Goal: Information Seeking & Learning: Find specific fact

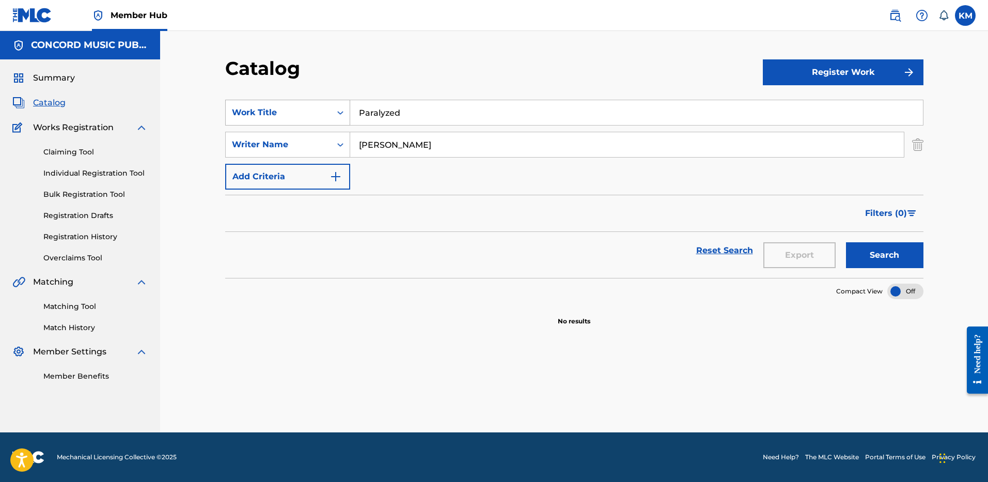
click at [342, 119] on div "Search Form" at bounding box center [340, 112] width 19 height 19
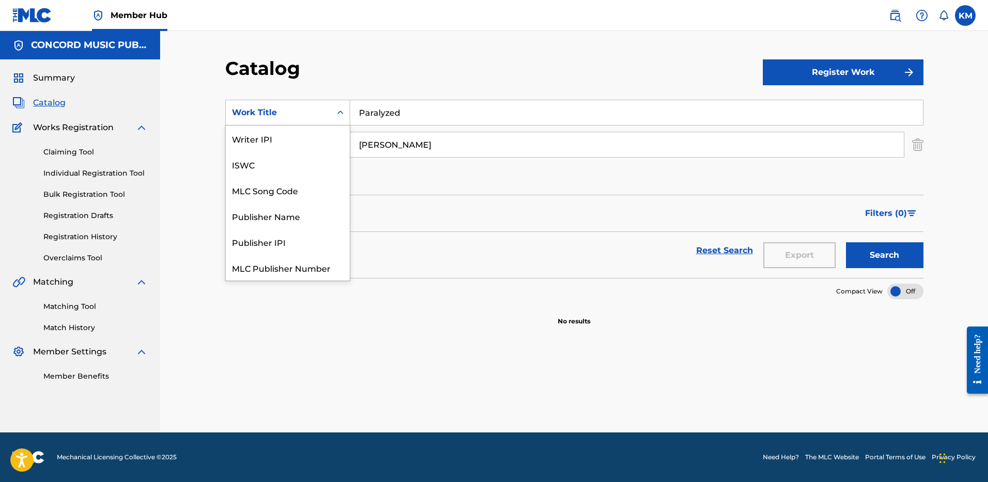
scroll to position [129, 0]
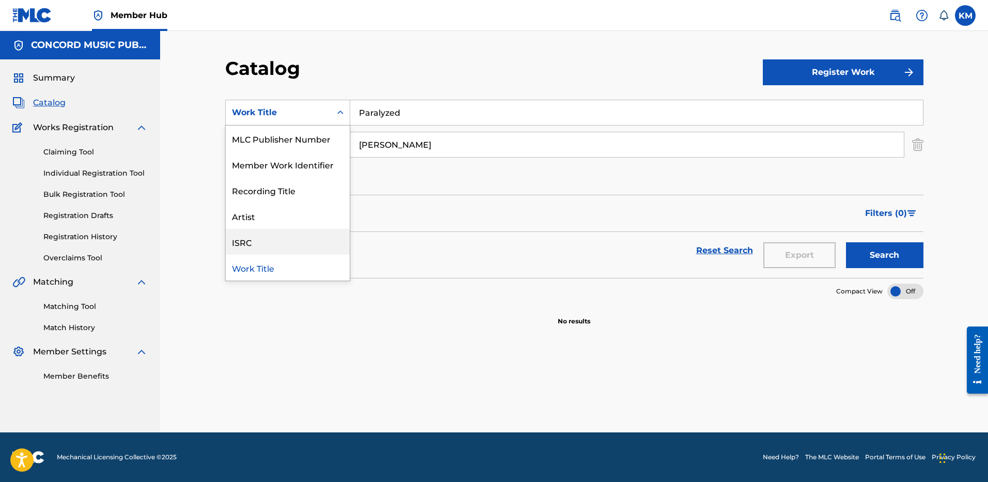
click at [310, 238] on div "ISRC" at bounding box center [288, 242] width 124 height 26
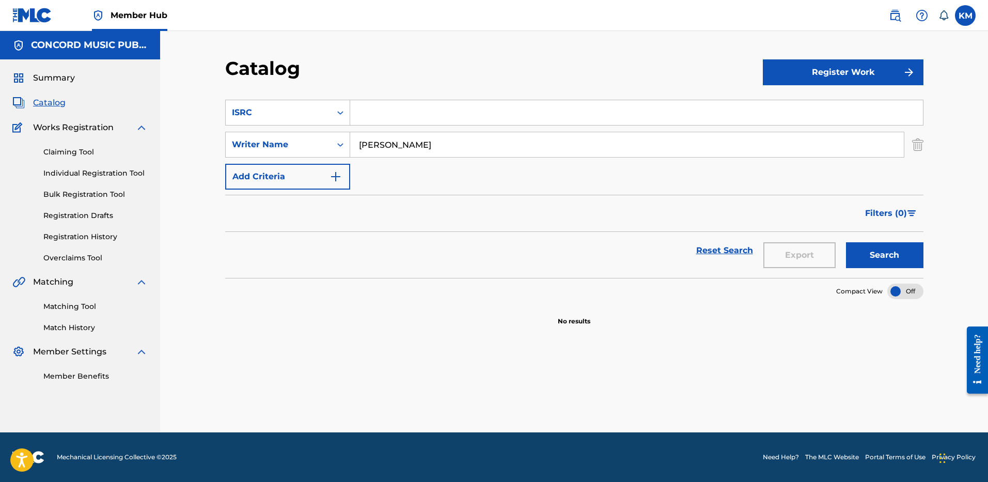
click at [362, 115] on input "Search Form" at bounding box center [636, 112] width 573 height 25
paste input "USUG11600986"
click at [913, 144] on img "Search Form" at bounding box center [917, 145] width 11 height 26
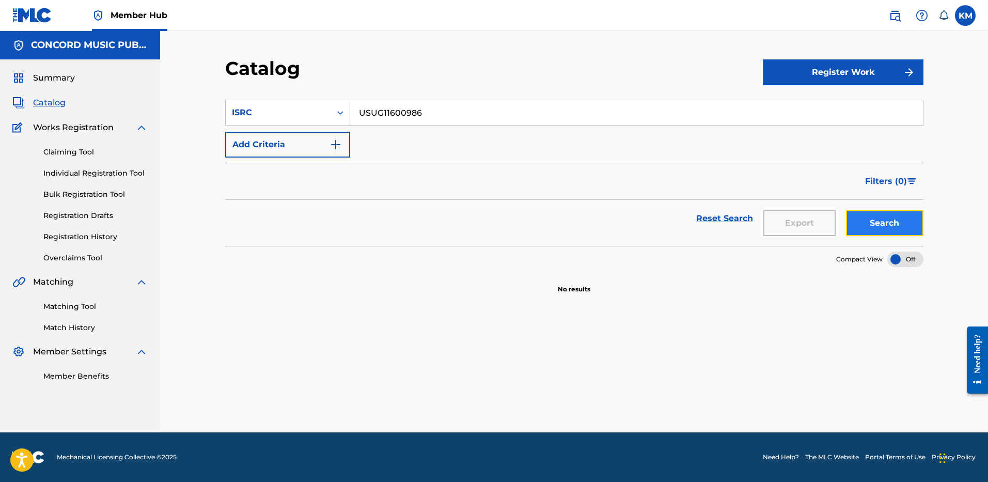
click at [890, 224] on button "Search" at bounding box center [884, 223] width 77 height 26
click at [366, 110] on input "USUG11600986" at bounding box center [636, 112] width 573 height 25
paste input "SM12001860"
click at [882, 228] on button "Search" at bounding box center [884, 223] width 77 height 26
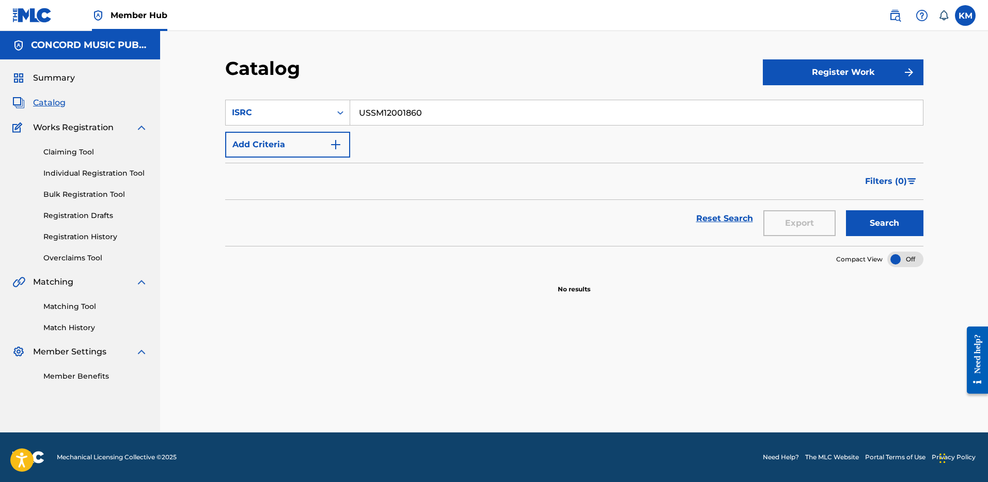
drag, startPoint x: 360, startPoint y: 110, endPoint x: 503, endPoint y: 120, distance: 143.9
click at [503, 120] on input "USSM12001860" at bounding box center [636, 112] width 573 height 25
paste input "I Can Still Make Cheyenne"
type input "I Can Still Make Cheyenne"
click at [343, 109] on icon "Search Form" at bounding box center [340, 112] width 10 height 10
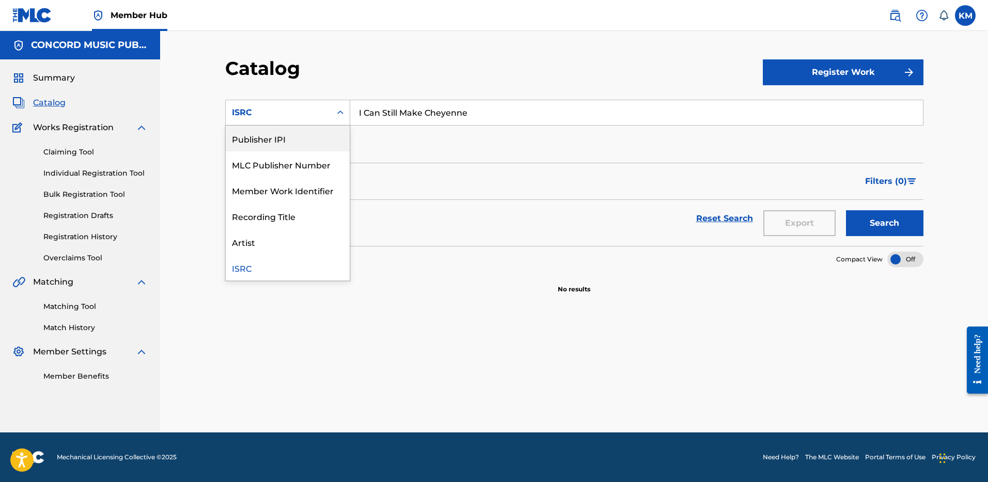
scroll to position [0, 0]
click at [312, 141] on div "Work Title" at bounding box center [288, 138] width 124 height 26
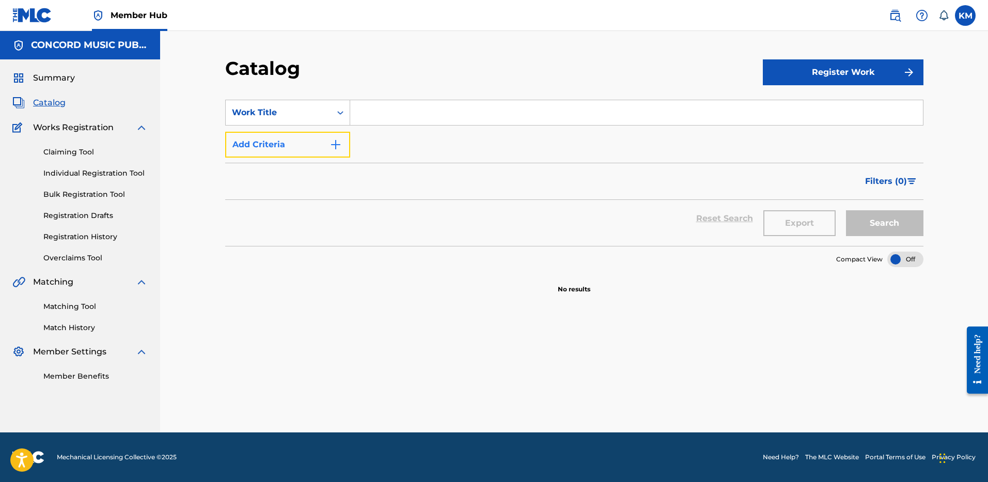
click at [341, 146] on img "Search Form" at bounding box center [335, 144] width 12 height 12
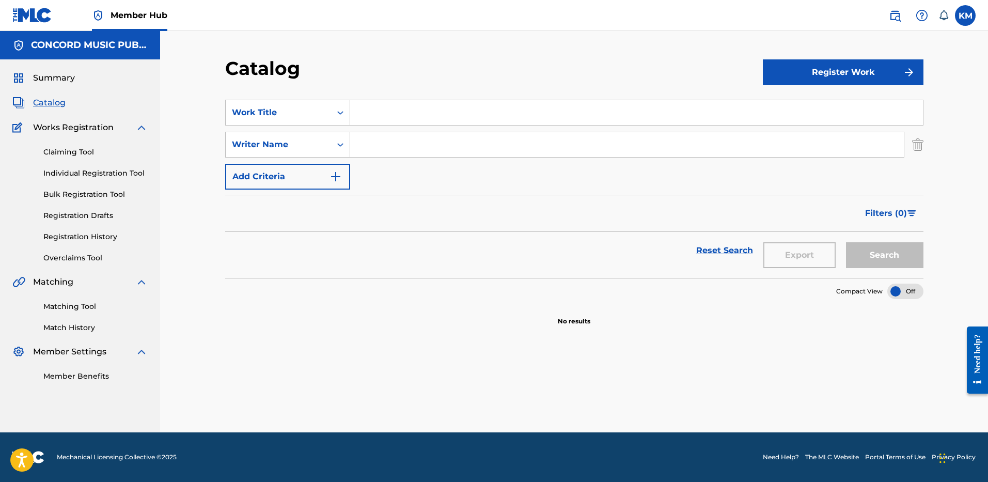
click at [378, 112] on input "Search Form" at bounding box center [636, 112] width 573 height 25
paste input "I Can Still Make Cheyenne"
type input "I Can Still Make Cheyenne"
click at [395, 147] on input "Search Form" at bounding box center [626, 144] width 553 height 25
type input "[PERSON_NAME]"
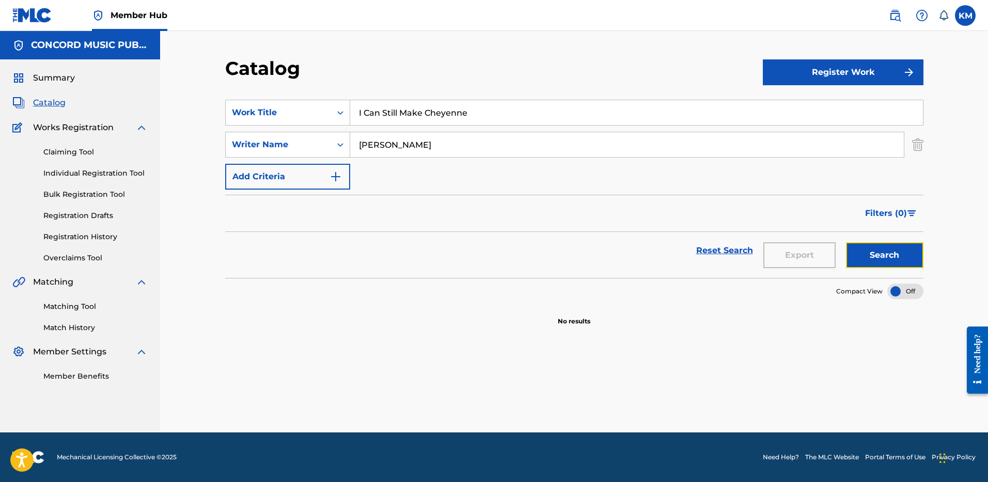
click at [905, 247] on button "Search" at bounding box center [884, 255] width 77 height 26
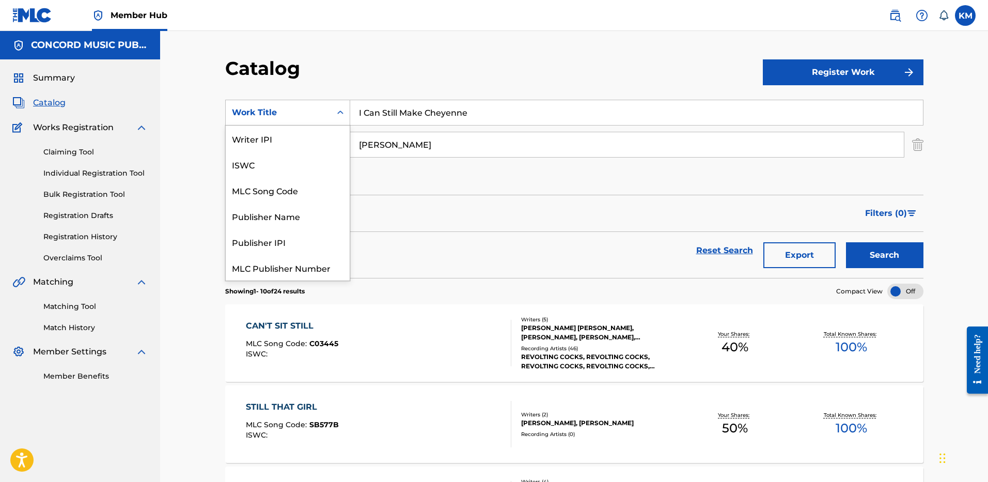
click at [345, 113] on icon "Search Form" at bounding box center [340, 112] width 10 height 10
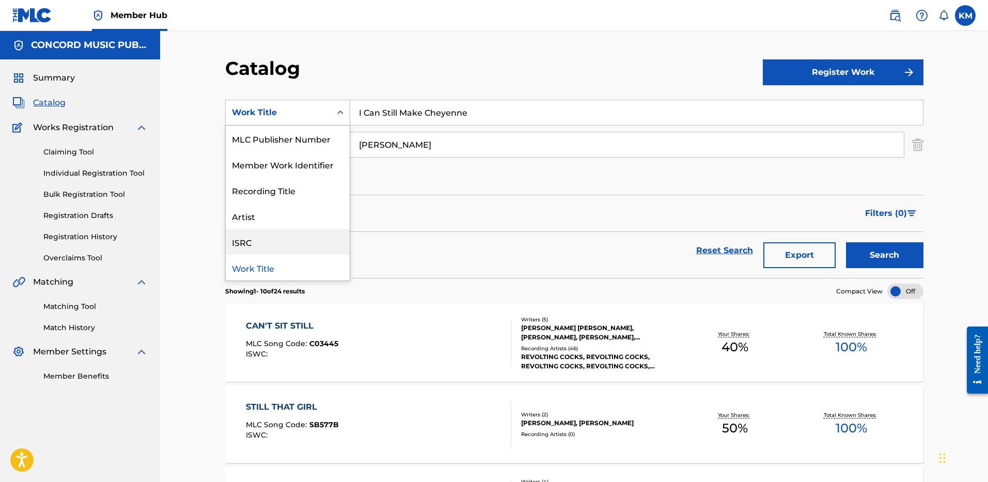
click at [334, 243] on div "ISRC" at bounding box center [288, 242] width 124 height 26
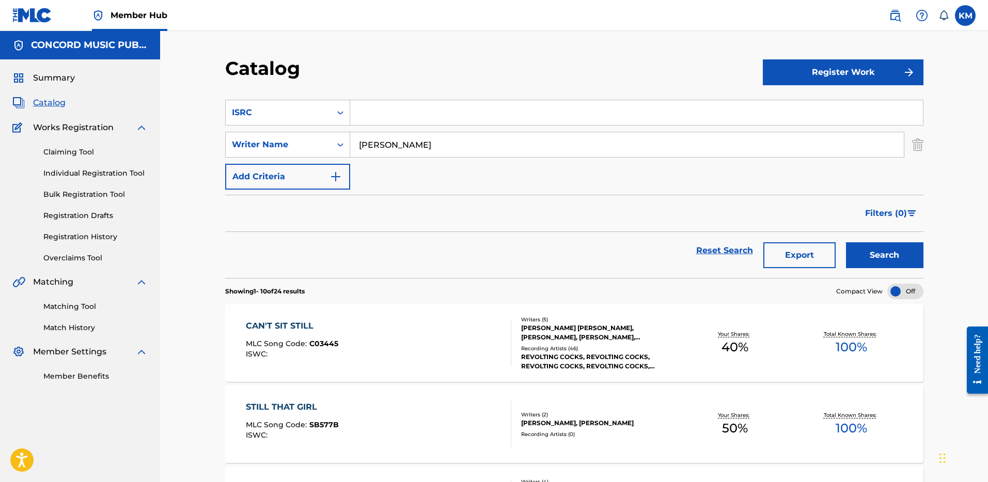
click at [378, 114] on input "Search Form" at bounding box center [636, 112] width 573 height 25
paste input "USUM71508741"
click at [915, 148] on img "Search Form" at bounding box center [917, 145] width 11 height 26
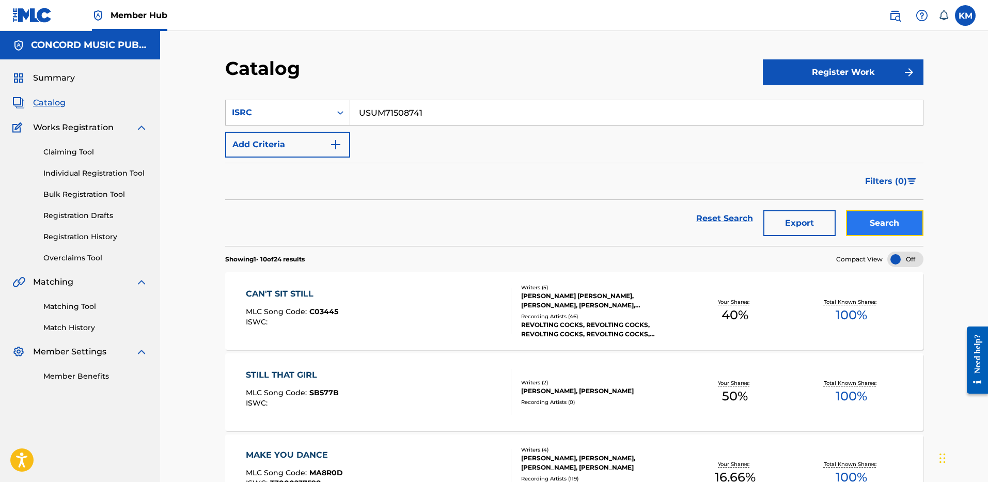
click at [897, 215] on button "Search" at bounding box center [884, 223] width 77 height 26
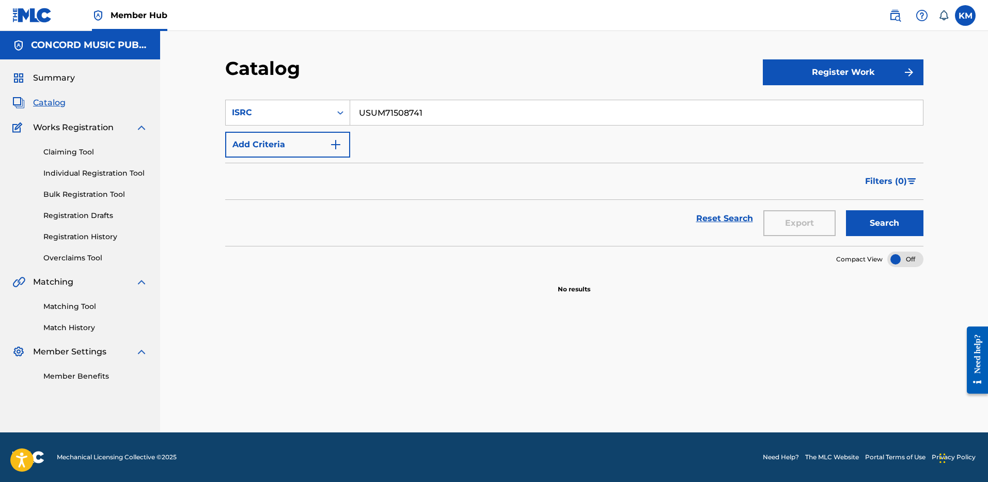
click at [366, 118] on input "USUM71508741" at bounding box center [636, 112] width 573 height 25
paste input "GBKPL1946902"
click at [858, 217] on button "Search" at bounding box center [884, 223] width 77 height 26
click at [401, 108] on input "GBKPL1946902" at bounding box center [636, 112] width 573 height 25
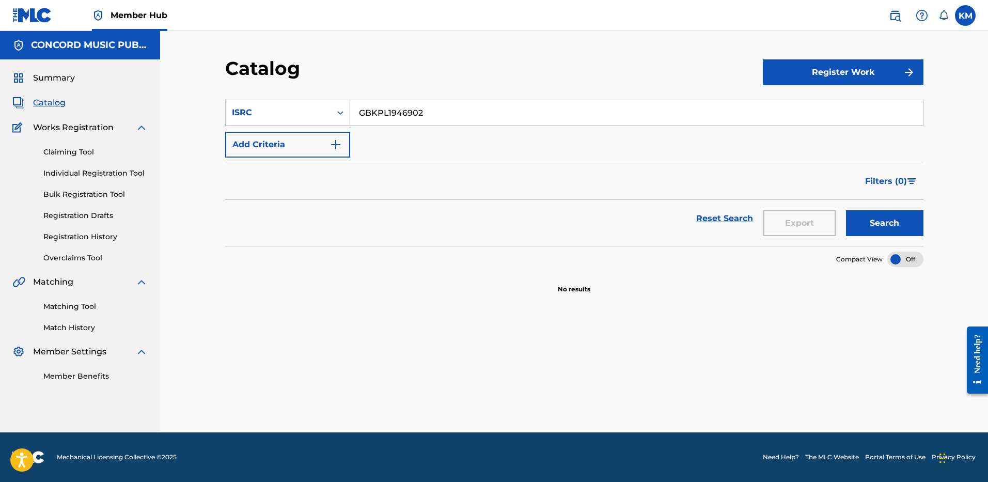
click at [401, 108] on input "GBKPL1946902" at bounding box center [636, 112] width 573 height 25
paste input "USQX9250426"
type input "USQX92504262"
click at [875, 224] on button "Search" at bounding box center [884, 223] width 77 height 26
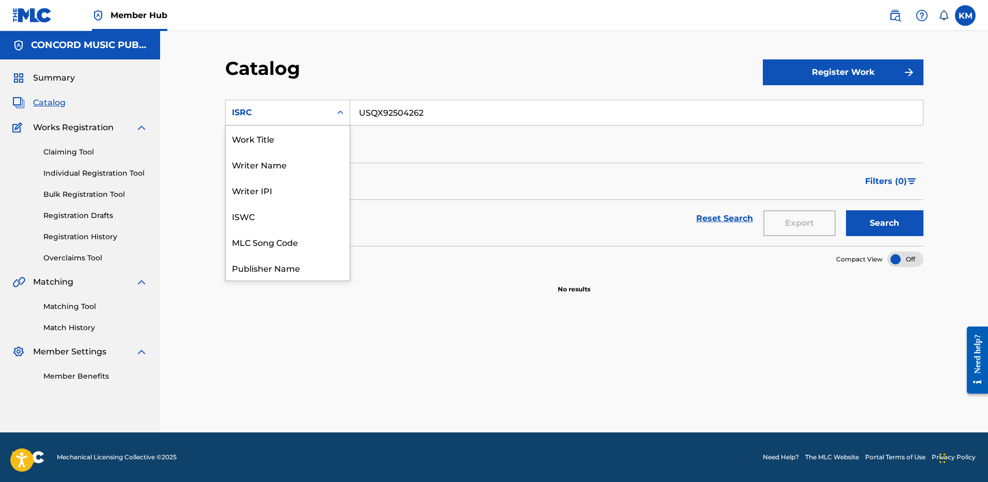
click at [342, 117] on icon "Search Form" at bounding box center [340, 112] width 10 height 10
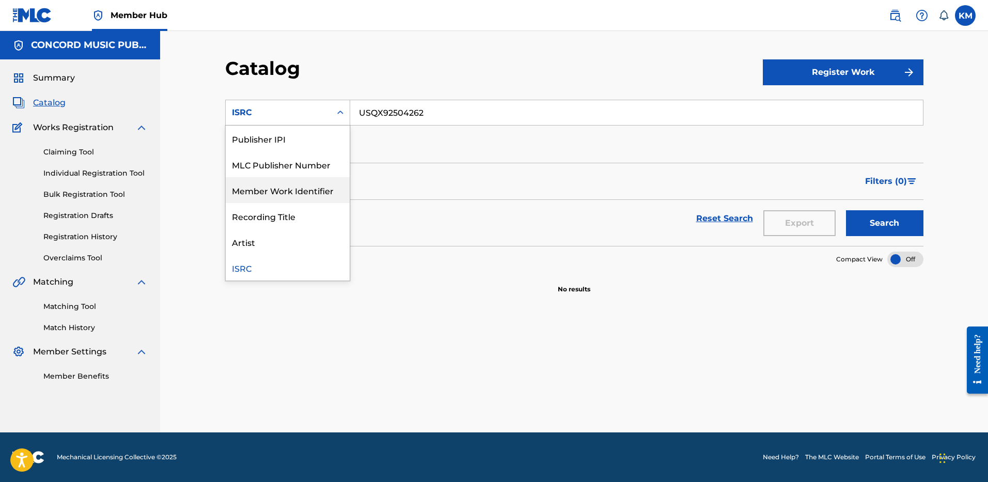
scroll to position [0, 0]
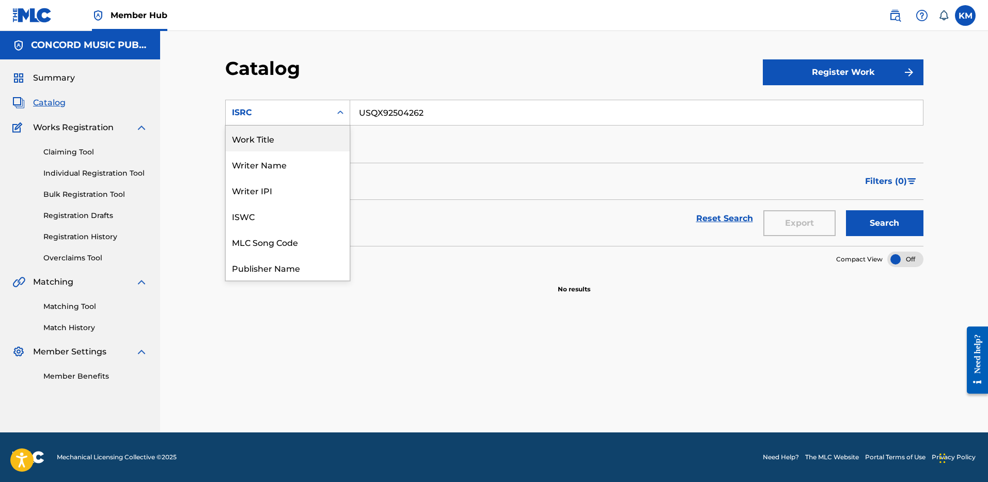
click at [290, 140] on div "Work Title" at bounding box center [288, 138] width 124 height 26
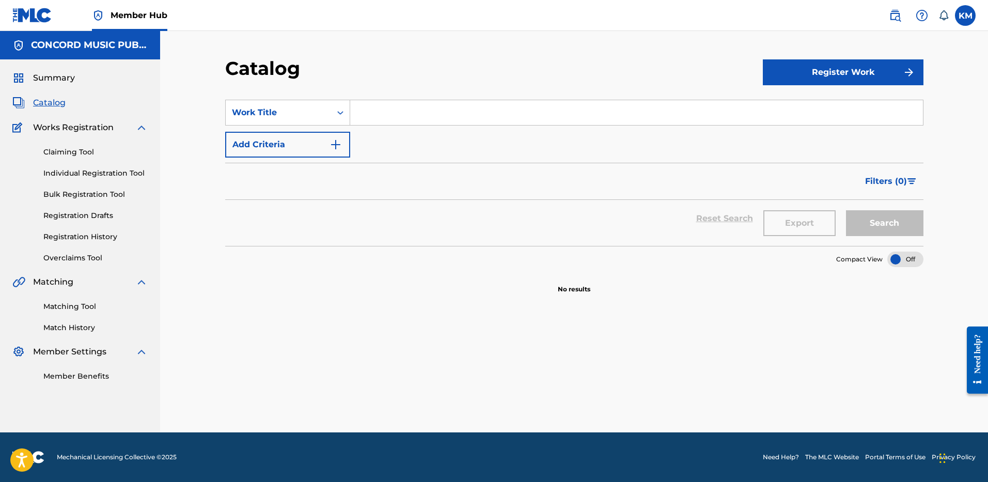
click at [402, 117] on input "Search Form" at bounding box center [636, 112] width 573 height 25
paste input "READY TO LOVE"
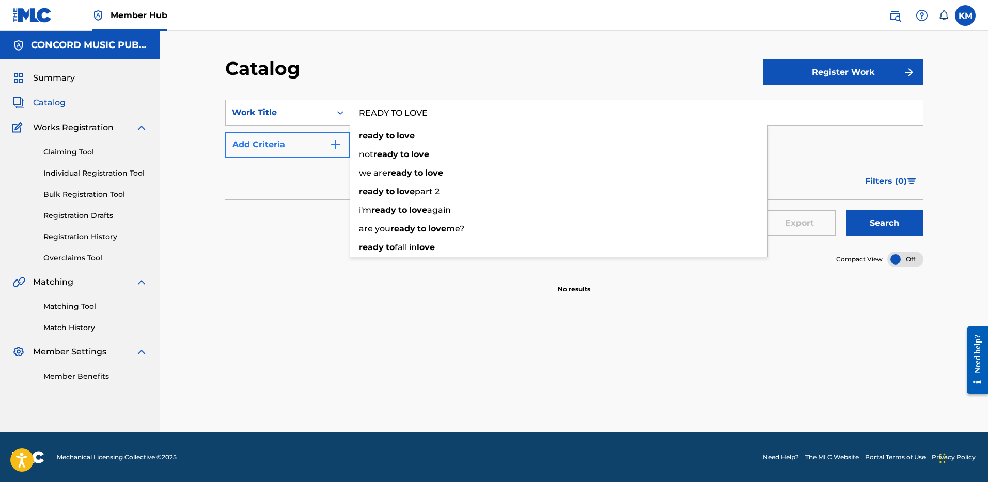
type input "READY TO LOVE"
click at [334, 150] on img "Search Form" at bounding box center [335, 144] width 12 height 12
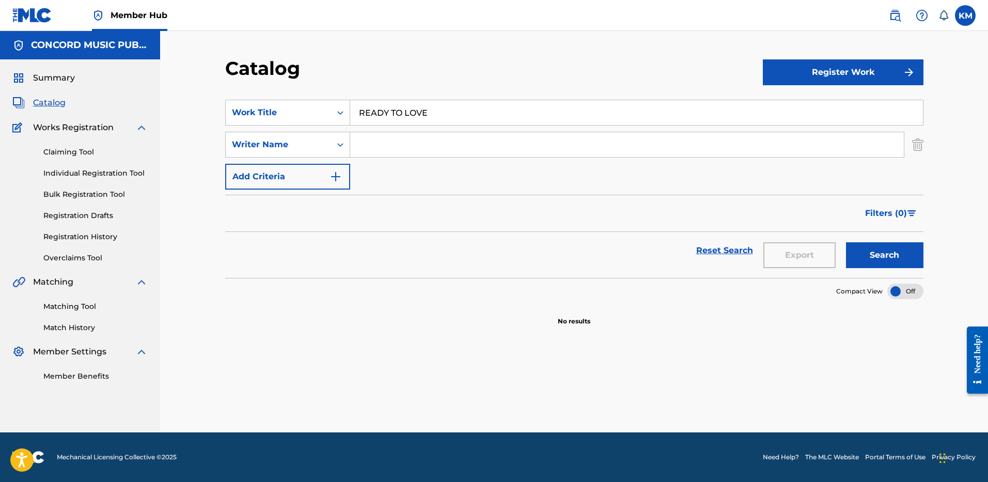
click at [386, 151] on input "Search Form" at bounding box center [626, 144] width 553 height 25
click at [881, 246] on button "Search" at bounding box center [884, 255] width 77 height 26
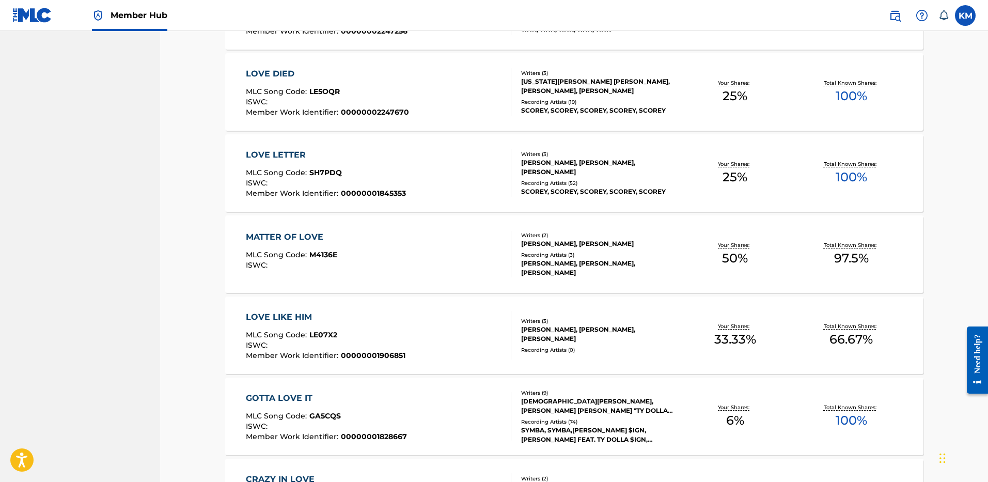
scroll to position [52, 0]
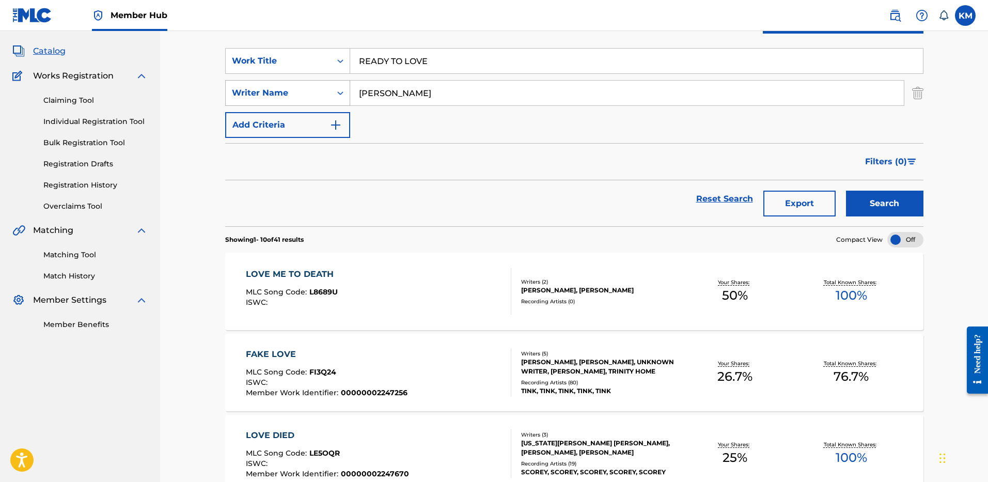
drag, startPoint x: 422, startPoint y: 92, endPoint x: 295, endPoint y: 90, distance: 127.0
click at [296, 90] on div "SearchWithCriteriaaeb26051-3be6-40ed-a64f-7f446f5aecea Writer Name [PERSON_NAME]" at bounding box center [574, 93] width 698 height 26
click at [850, 199] on button "Search" at bounding box center [884, 204] width 77 height 26
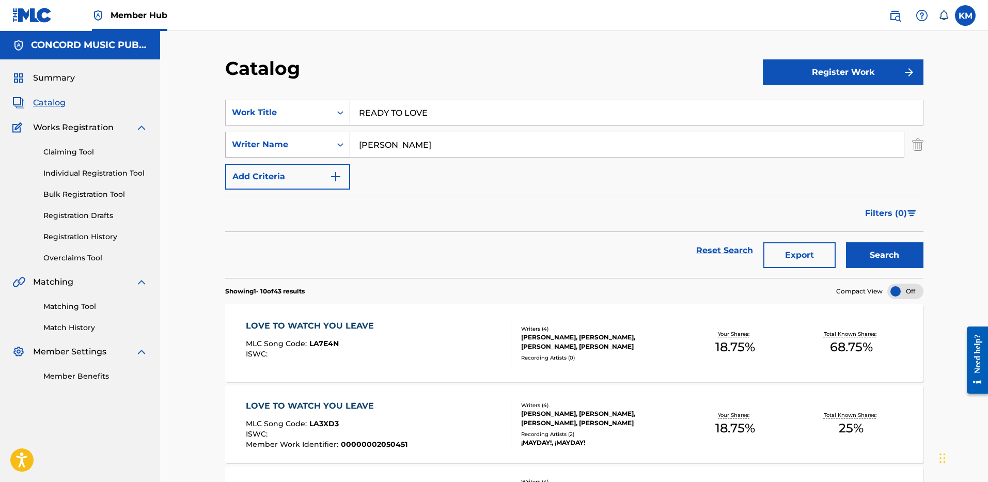
drag, startPoint x: 431, startPoint y: 151, endPoint x: 313, endPoint y: 132, distance: 119.3
click at [313, 132] on div "SearchWithCriteriaaeb26051-3be6-40ed-a64f-7f446f5aecea Writer Name [PERSON_NAME]" at bounding box center [574, 145] width 698 height 26
type input "[PERSON_NAME]"
click at [878, 250] on button "Search" at bounding box center [884, 255] width 77 height 26
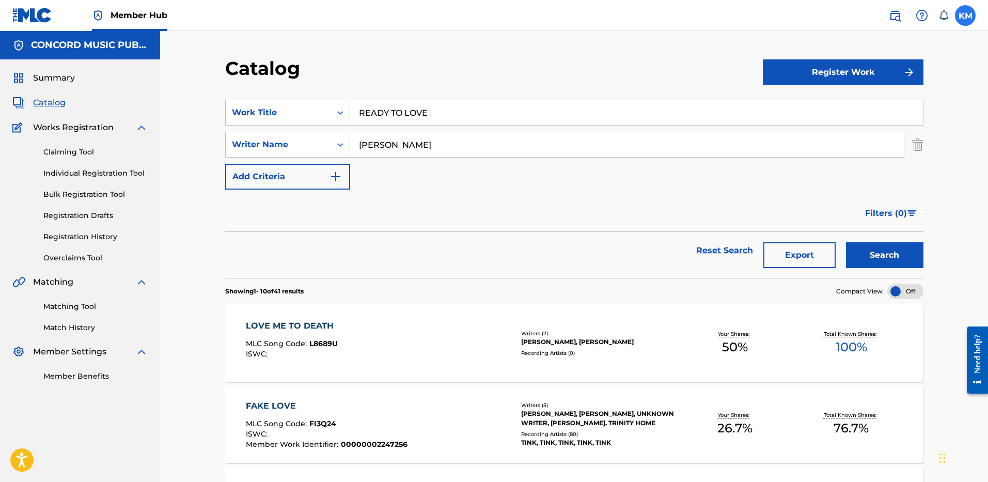
click at [960, 15] on label at bounding box center [965, 15] width 21 height 21
click at [965, 15] on input "[PERSON_NAME] Matheson [EMAIL_ADDRESS][PERSON_NAME][DOMAIN_NAME] Notification P…" at bounding box center [965, 15] width 0 height 0
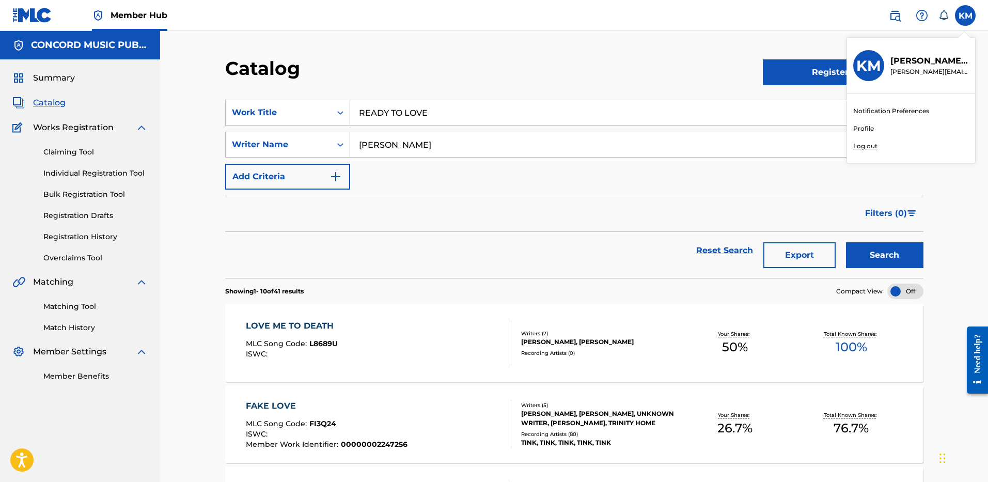
click at [860, 150] on p "Log out" at bounding box center [865, 145] width 24 height 9
click at [965, 15] on input "[PERSON_NAME] Matheson [EMAIL_ADDRESS][PERSON_NAME][DOMAIN_NAME] Notification P…" at bounding box center [965, 15] width 0 height 0
